Goal: Information Seeking & Learning: Learn about a topic

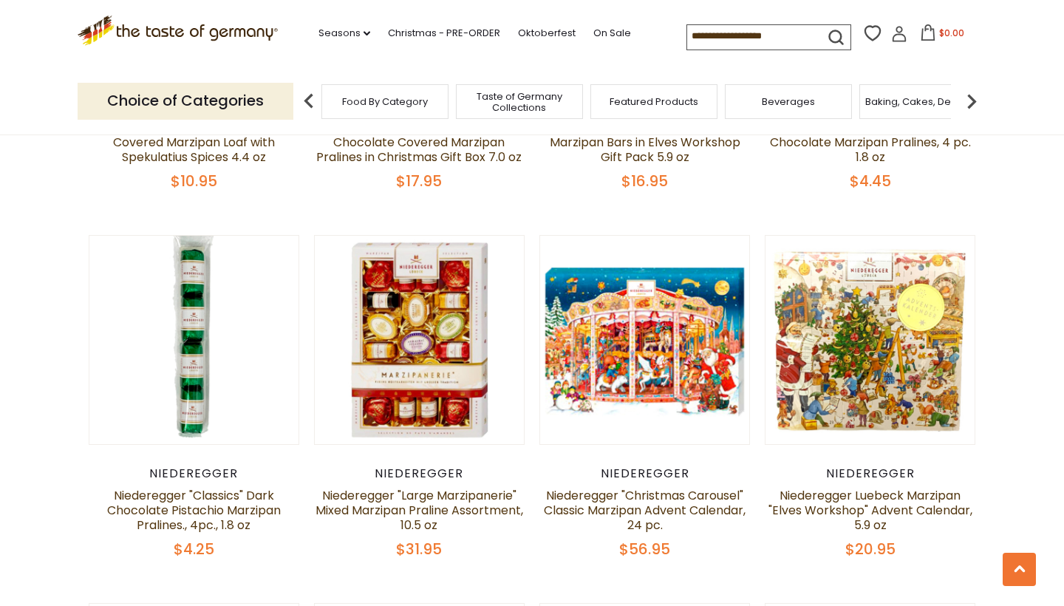
scroll to position [1828, 0]
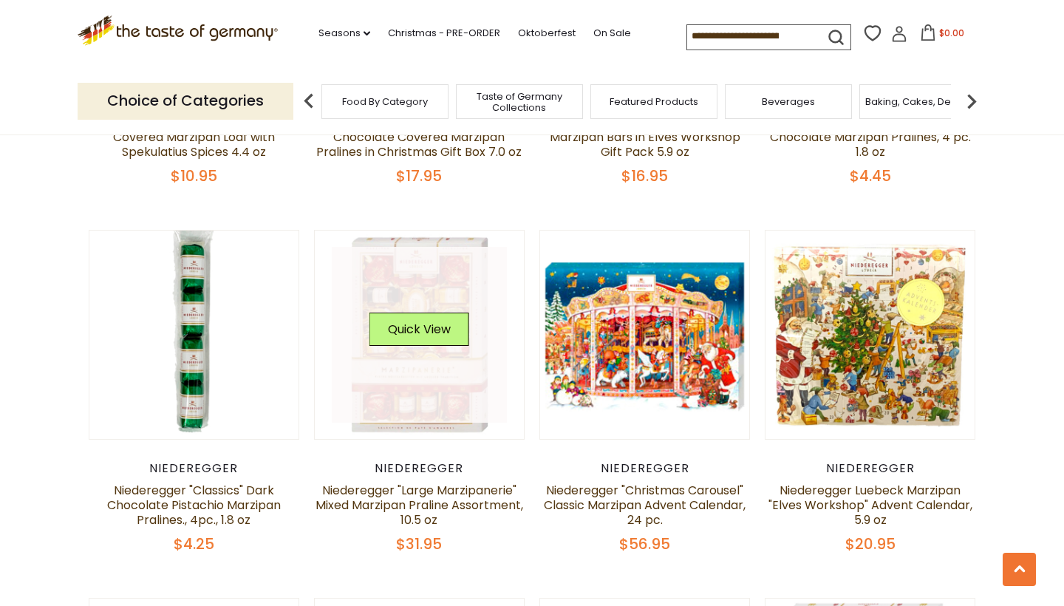
click at [426, 399] on link at bounding box center [420, 335] width 176 height 176
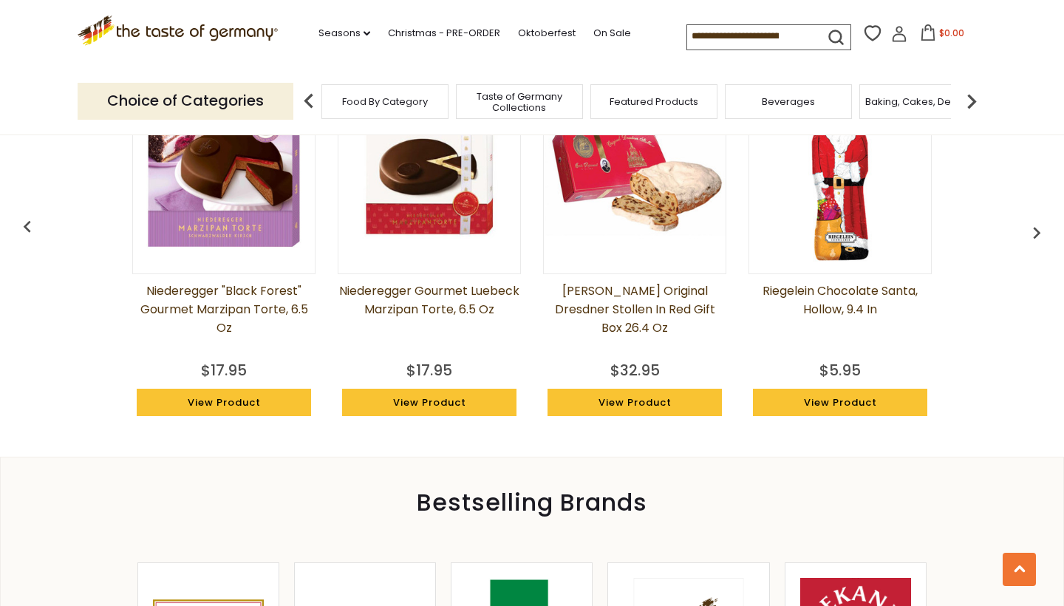
scroll to position [1255, 0]
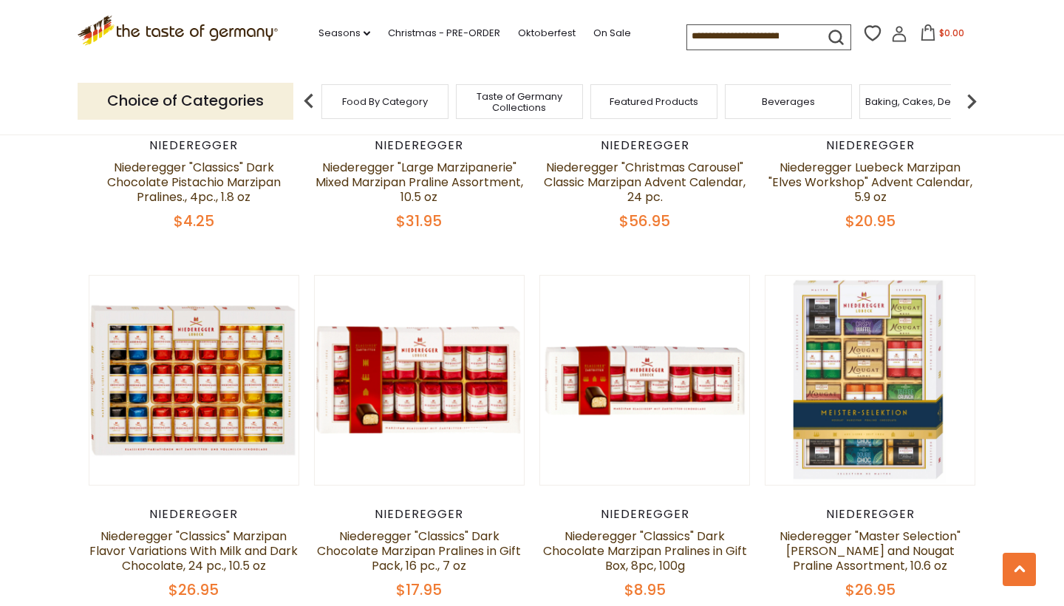
scroll to position [2153, 0]
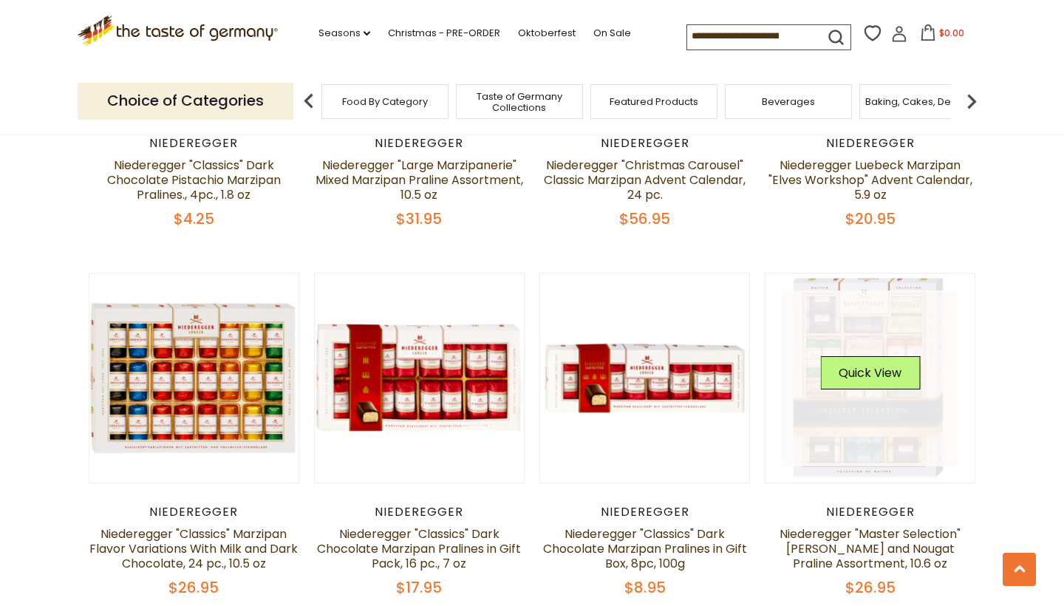
click at [862, 433] on link at bounding box center [871, 378] width 176 height 176
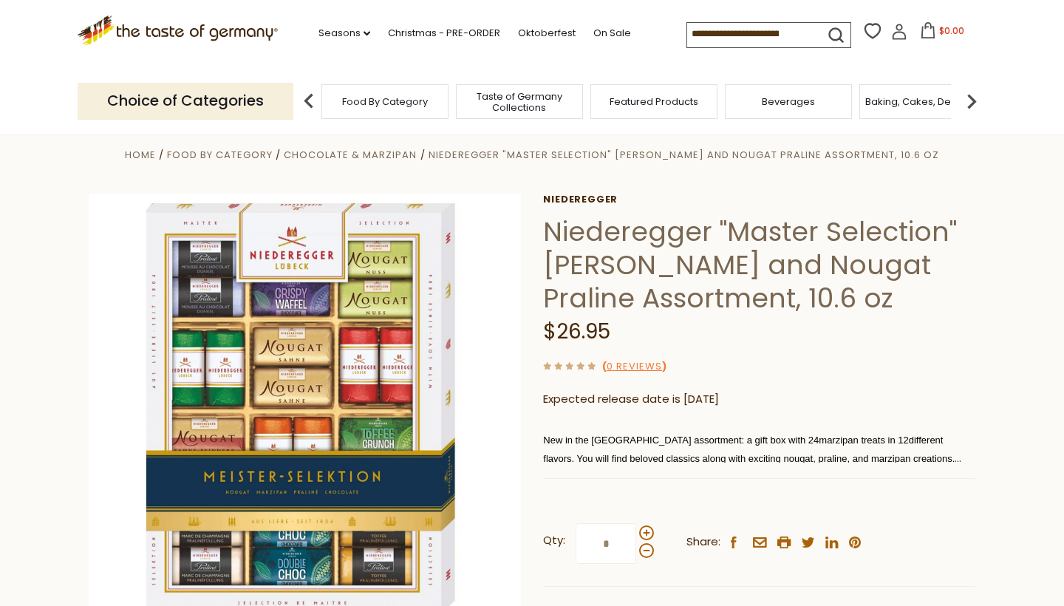
scroll to position [6, 0]
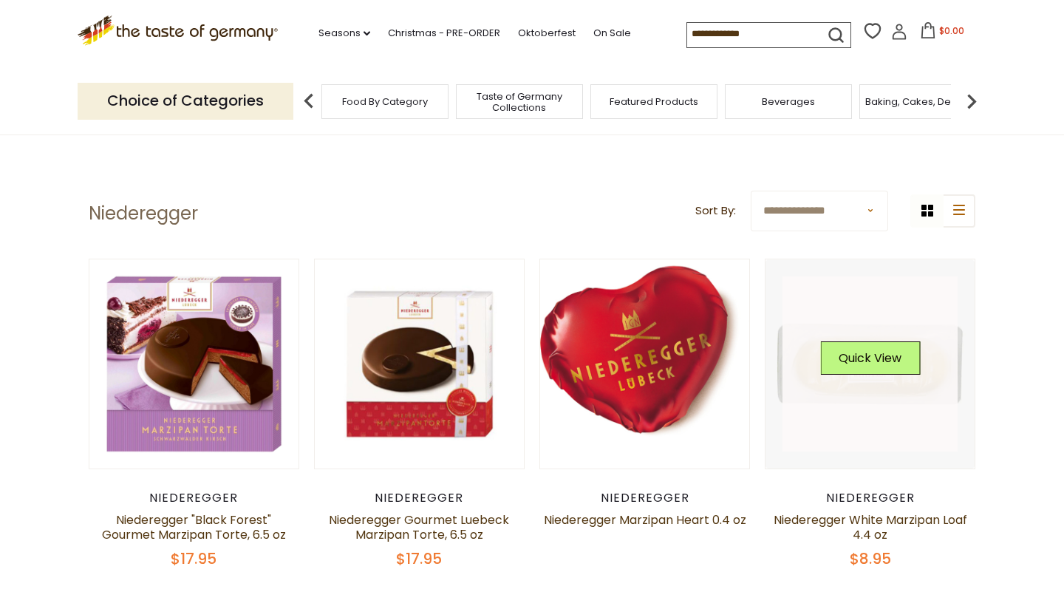
click at [899, 395] on link at bounding box center [871, 364] width 176 height 176
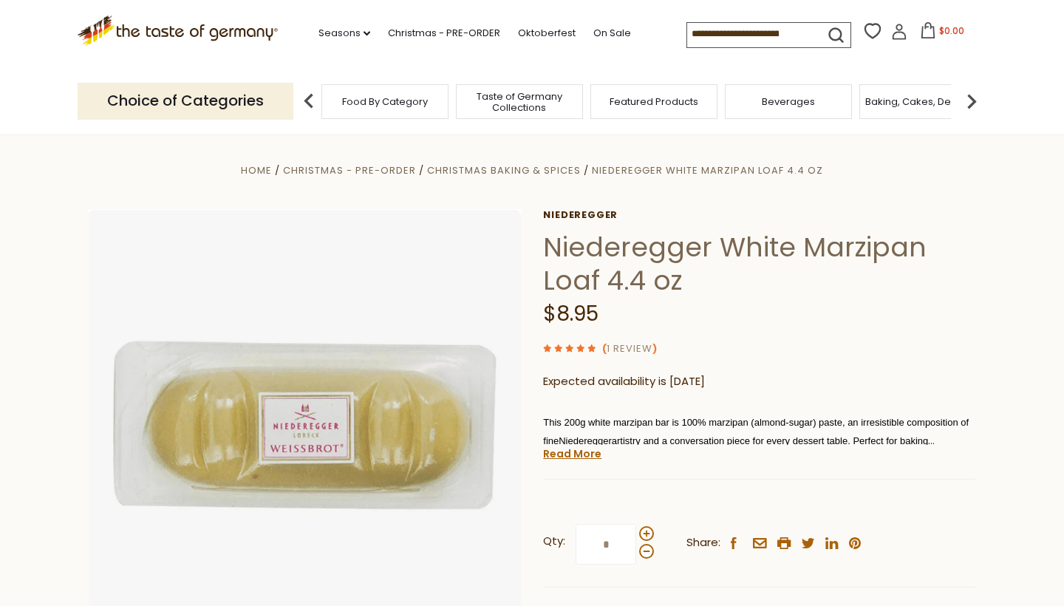
click at [647, 344] on link "1 Review" at bounding box center [630, 349] width 46 height 16
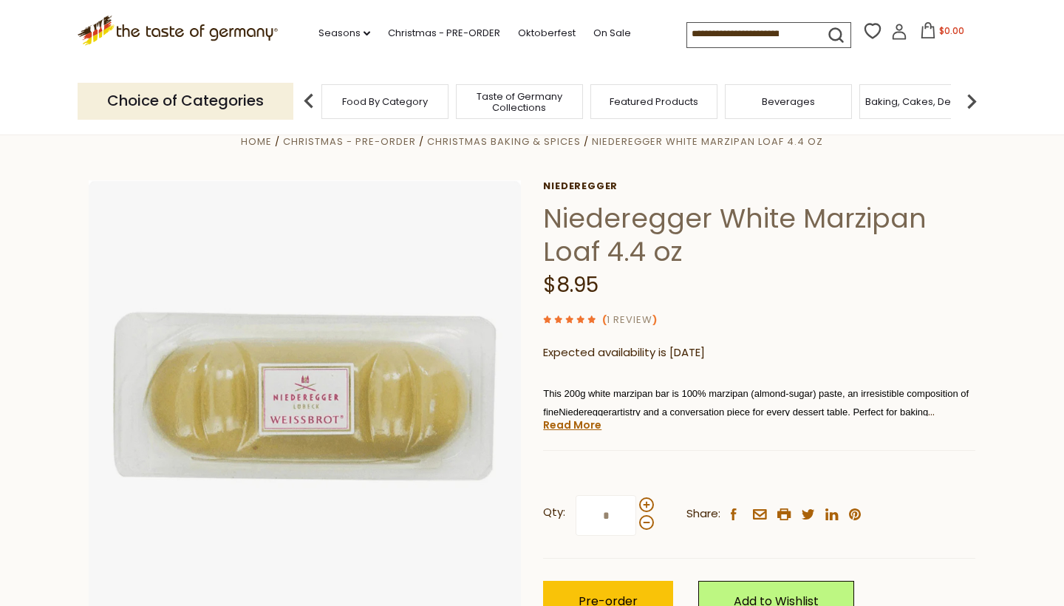
scroll to position [33, 0]
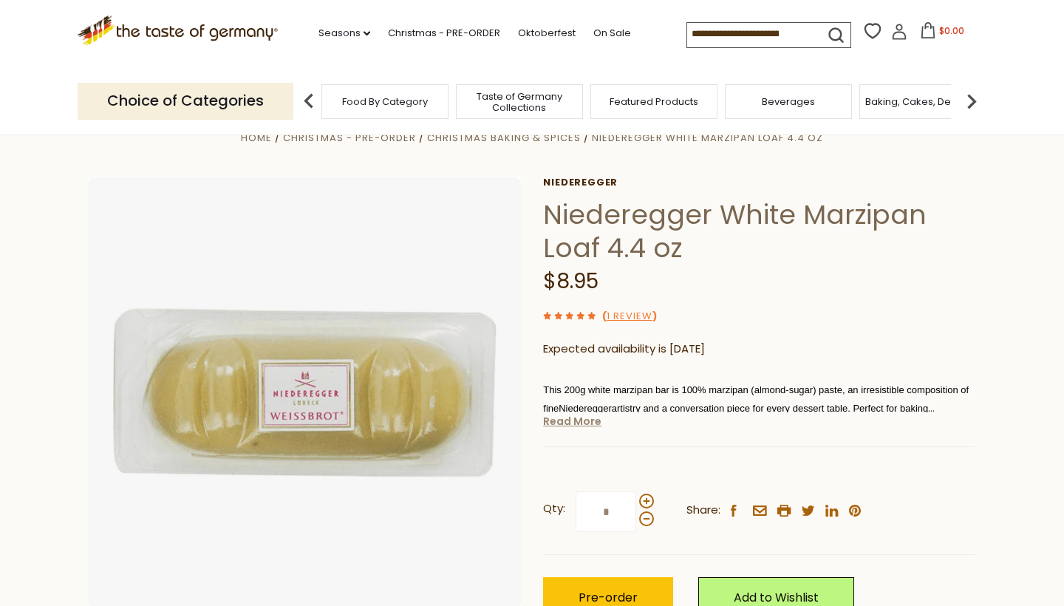
click at [579, 421] on link "Read More" at bounding box center [572, 421] width 58 height 15
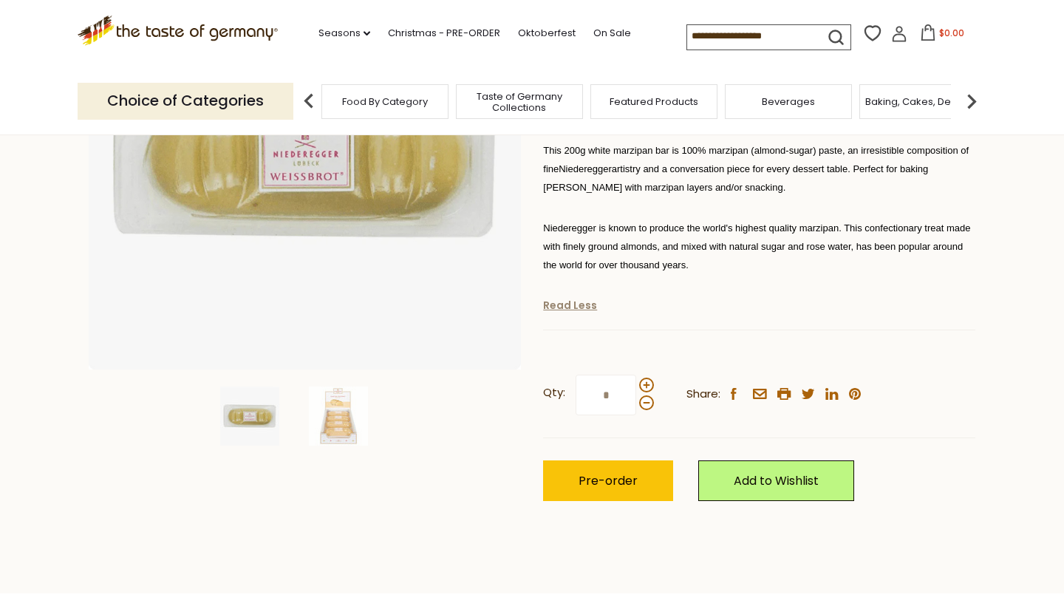
scroll to position [293, 0]
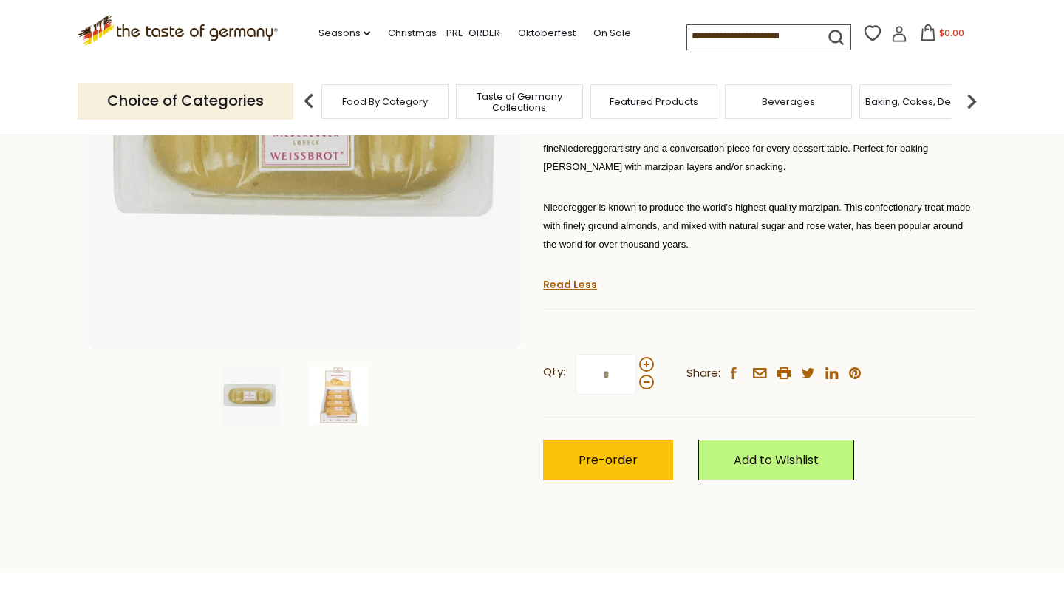
click at [358, 410] on img at bounding box center [338, 395] width 59 height 59
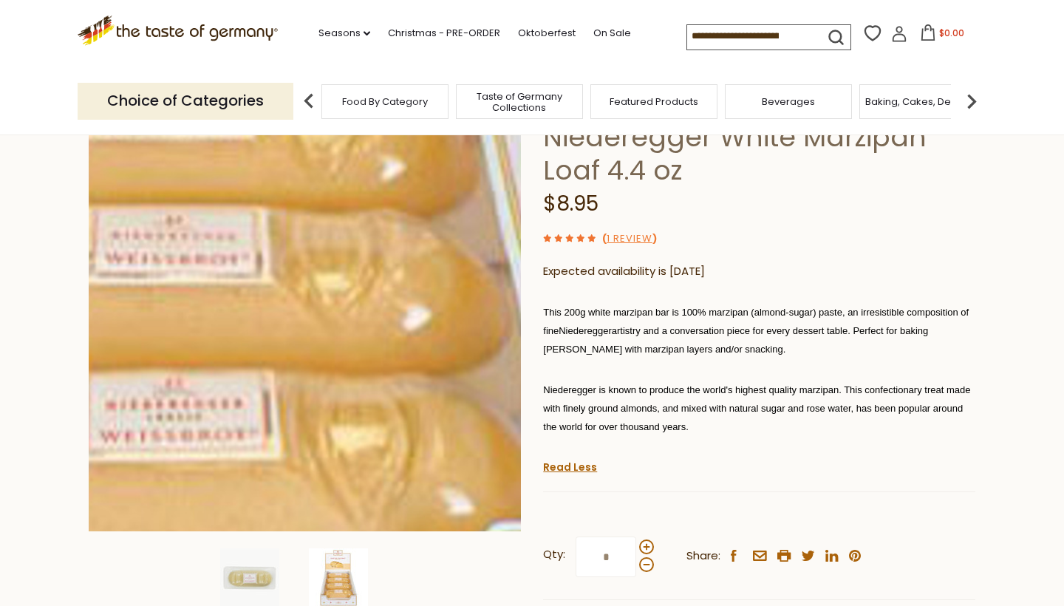
scroll to position [110, 0]
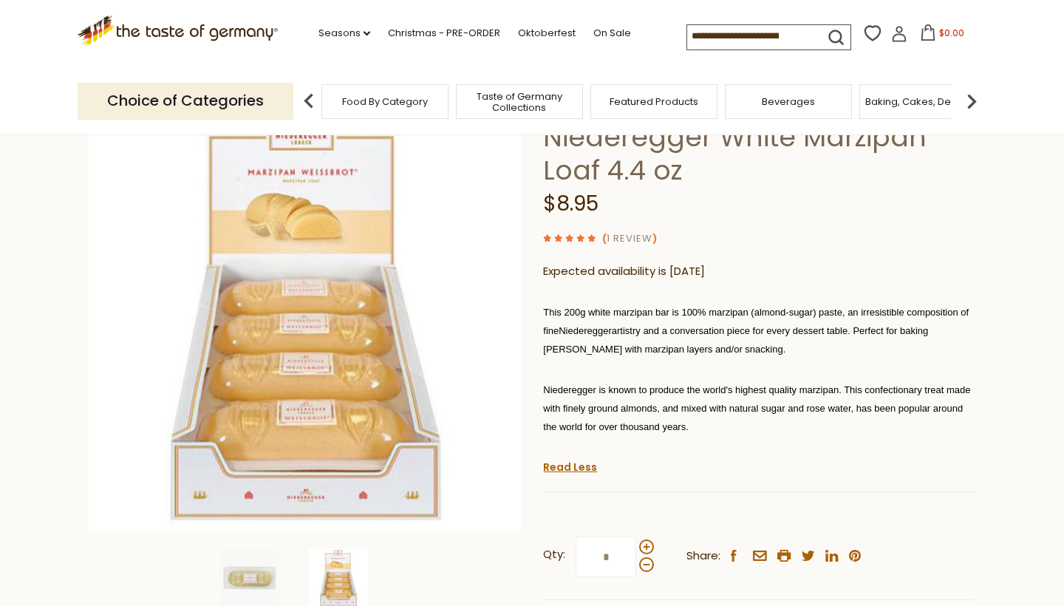
click at [641, 236] on link "1 Review" at bounding box center [630, 239] width 46 height 16
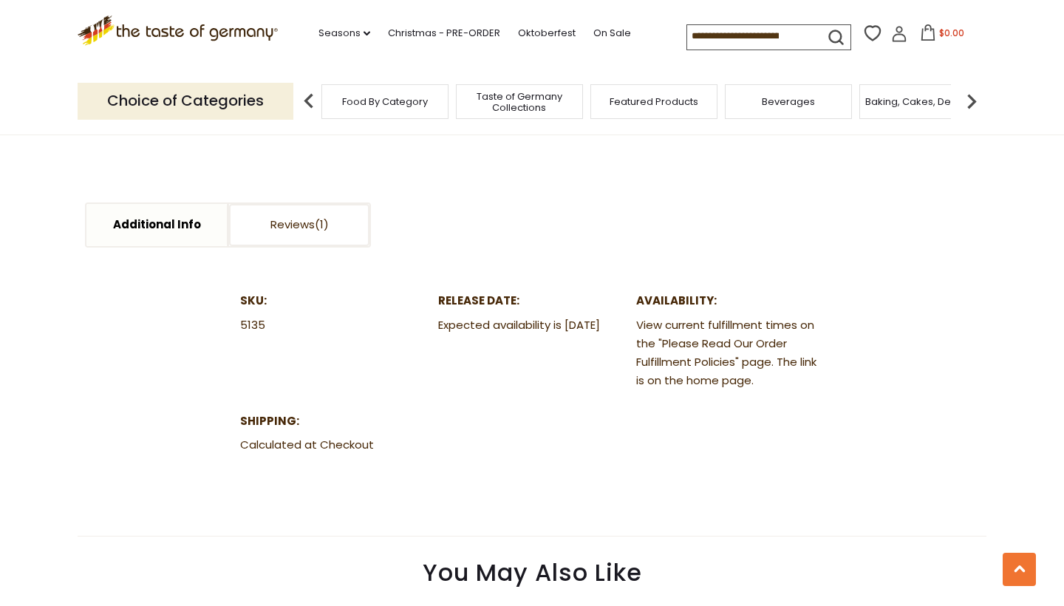
scroll to position [792, 0]
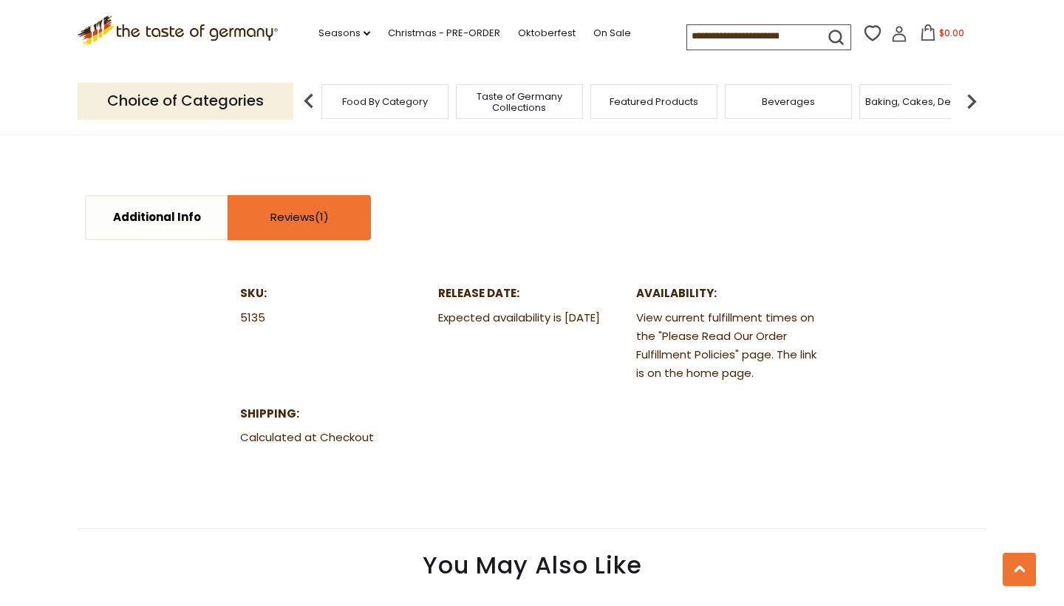
click at [319, 213] on span at bounding box center [322, 217] width 14 height 16
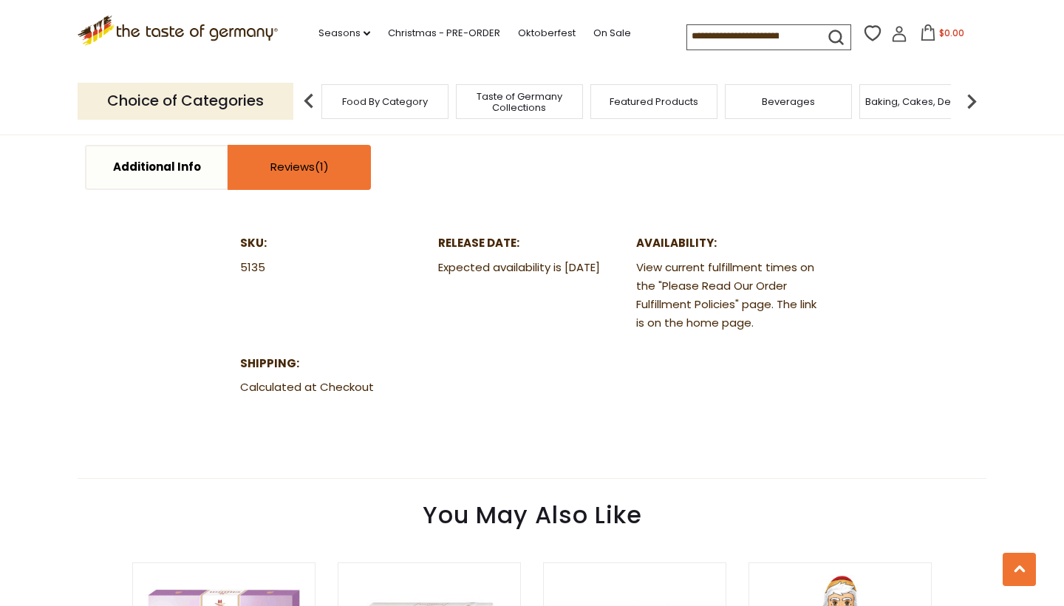
scroll to position [845, 0]
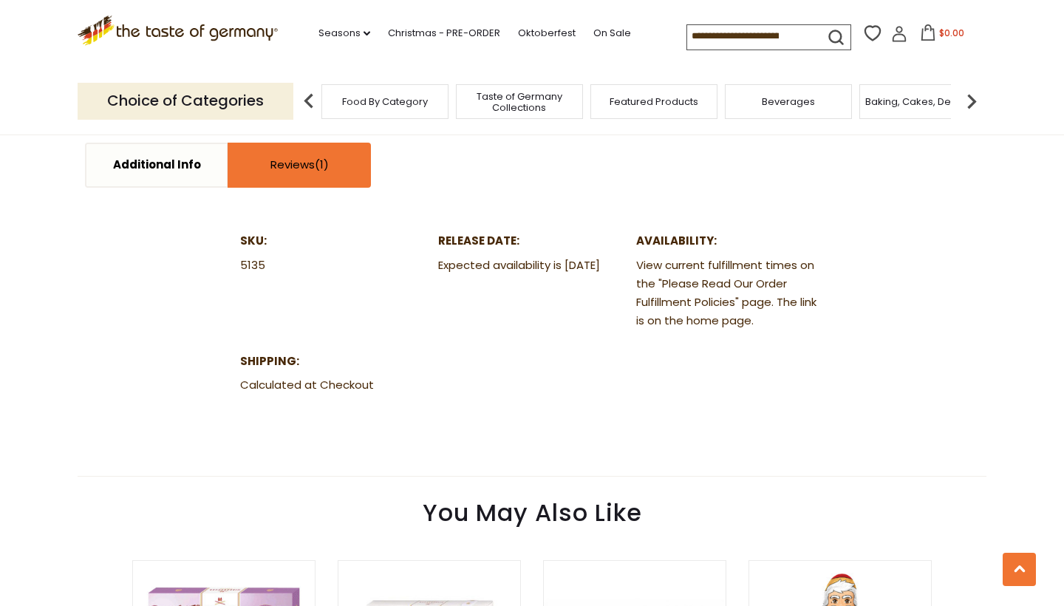
click at [302, 166] on link "Reviews" at bounding box center [299, 165] width 140 height 42
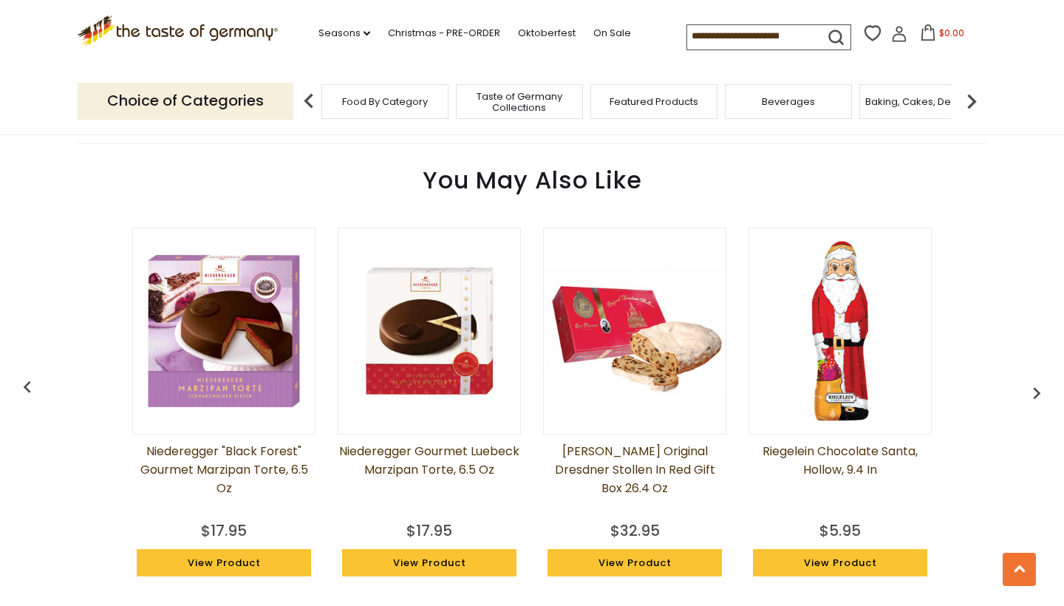
scroll to position [1817, 0]
click at [248, 321] on img at bounding box center [224, 331] width 182 height 182
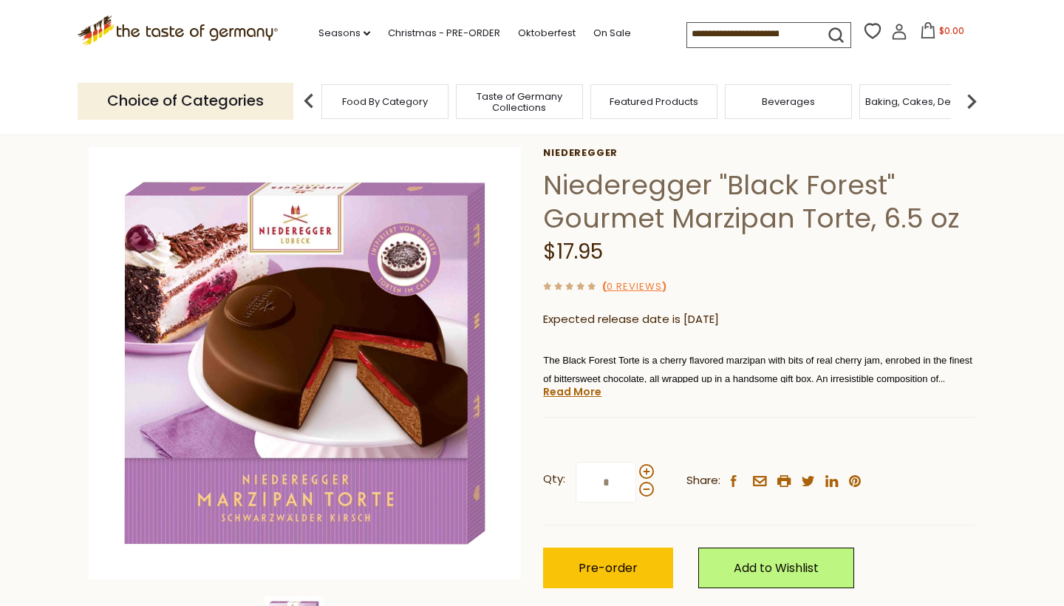
scroll to position [64, 0]
